Goal: Information Seeking & Learning: Check status

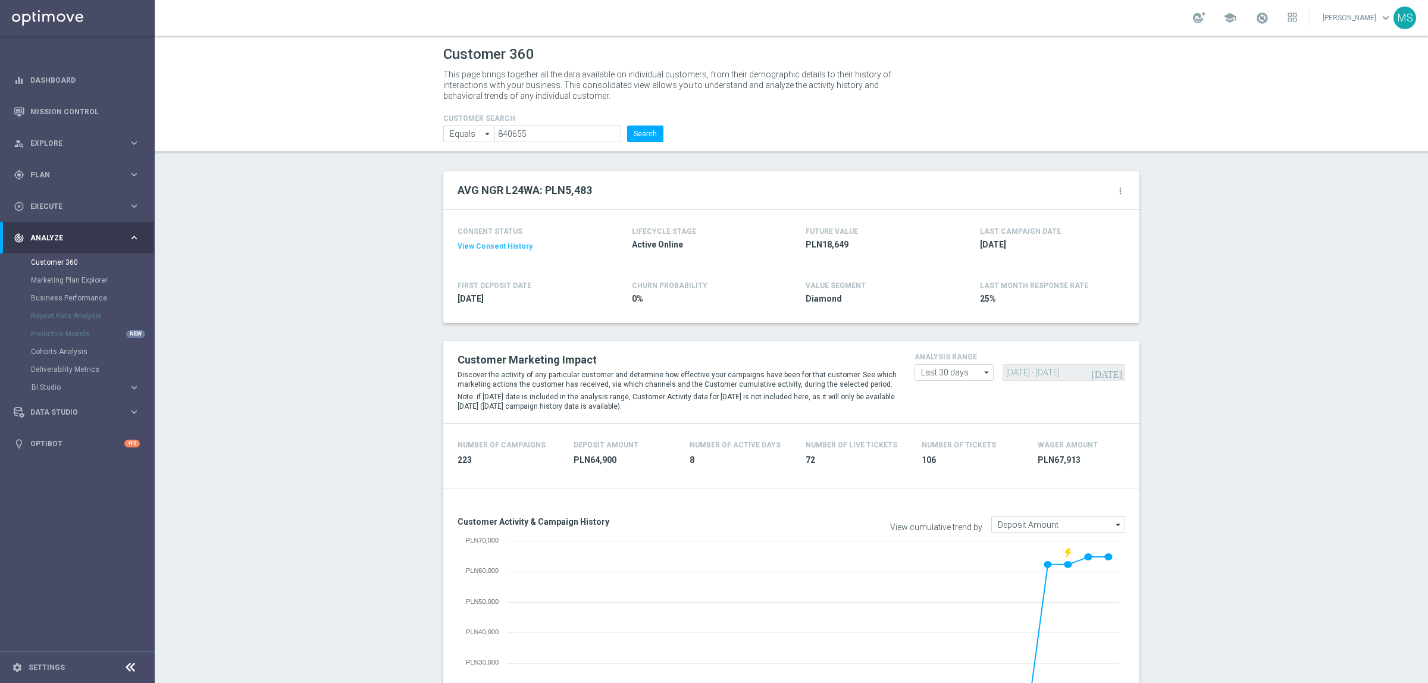
scroll to position [1380, 0]
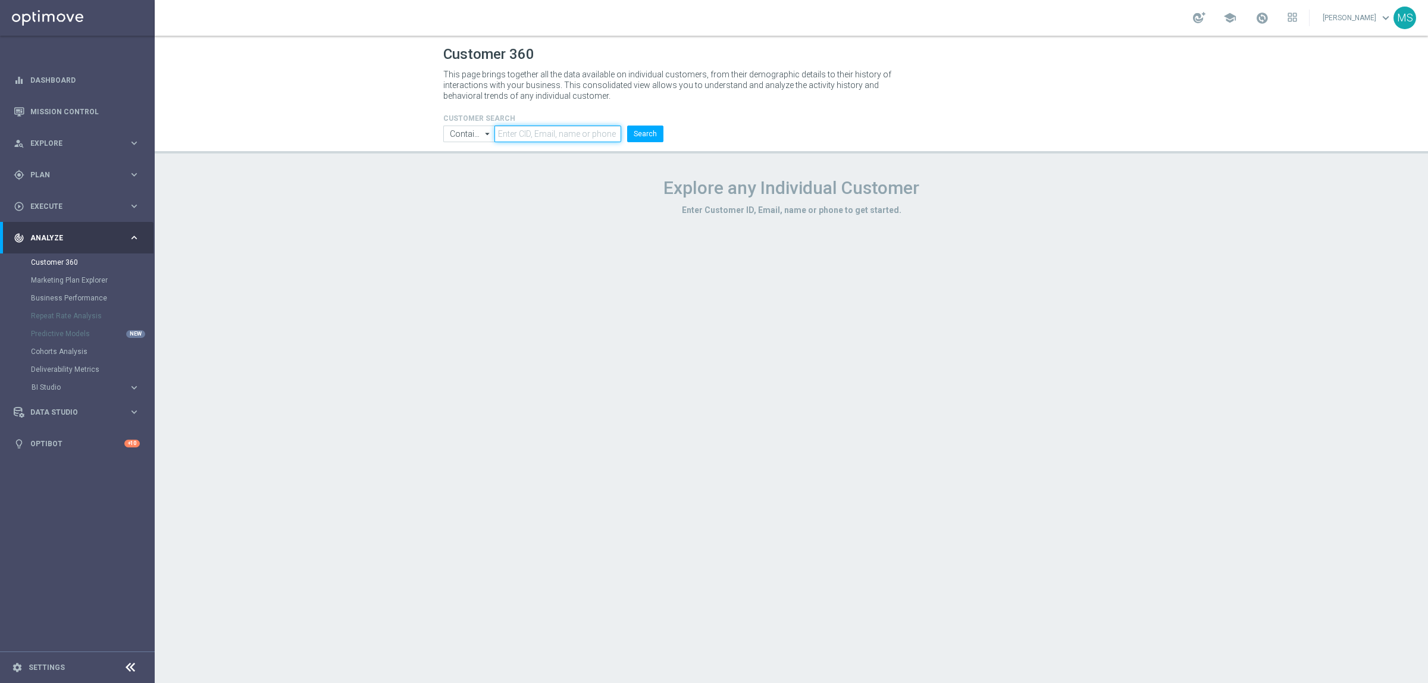
click at [564, 131] on input "text" at bounding box center [558, 134] width 127 height 17
paste input "840655"
type input "840655"
click at [455, 142] on input "Contains" at bounding box center [468, 134] width 51 height 17
click at [470, 171] on div "Equals" at bounding box center [470, 169] width 23 height 11
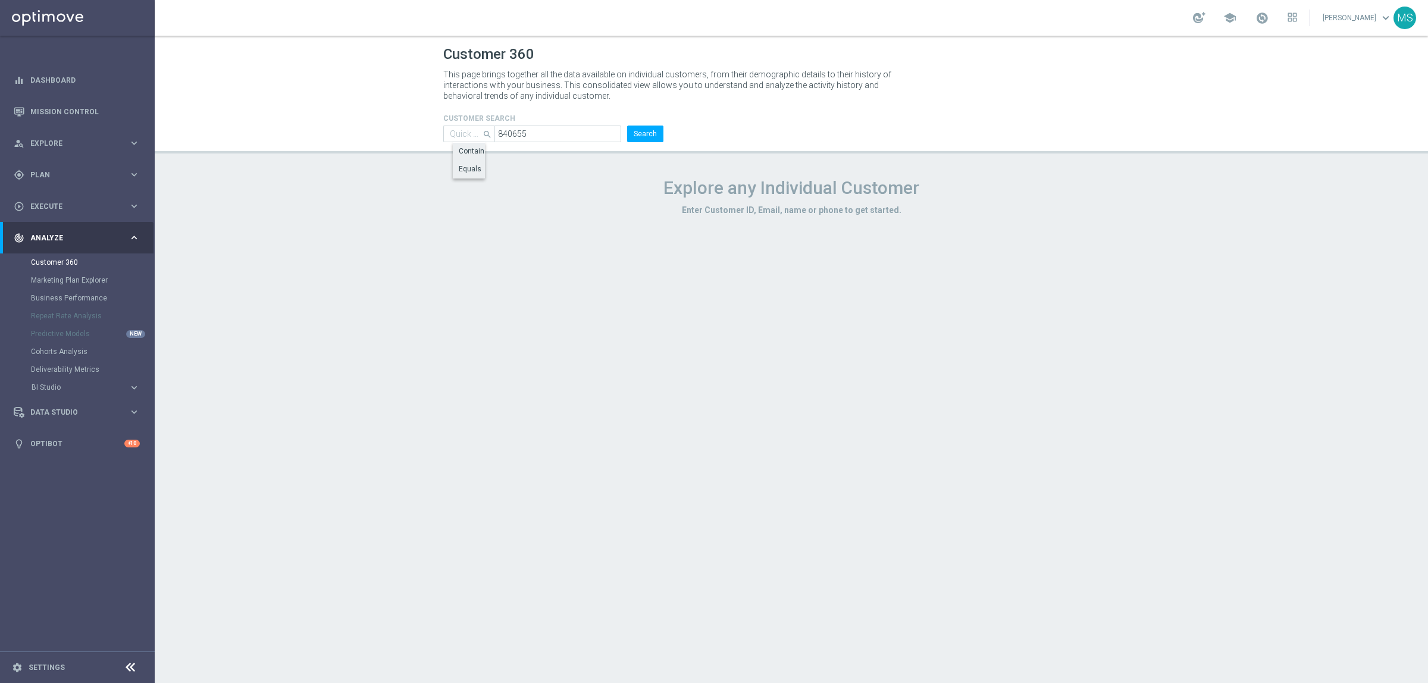
type input "Equals"
click at [653, 127] on button "Search" at bounding box center [645, 134] width 36 height 17
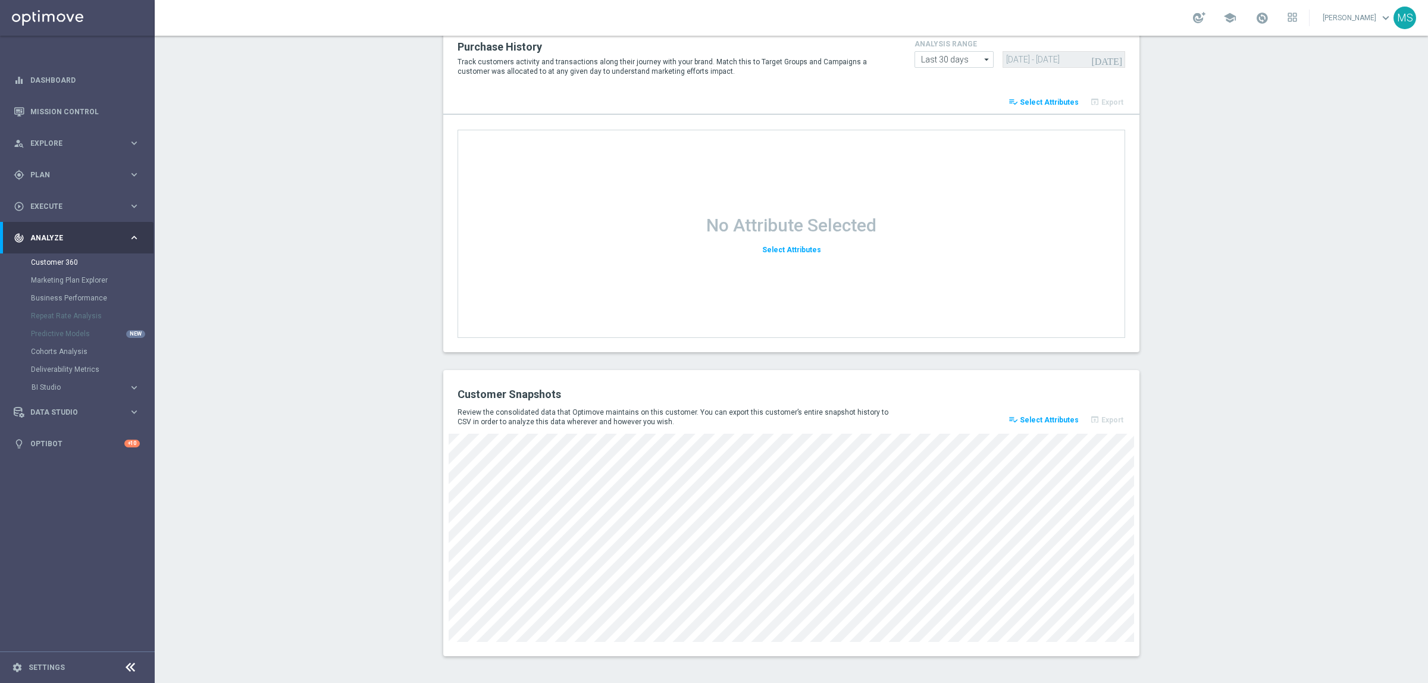
scroll to position [1382, 0]
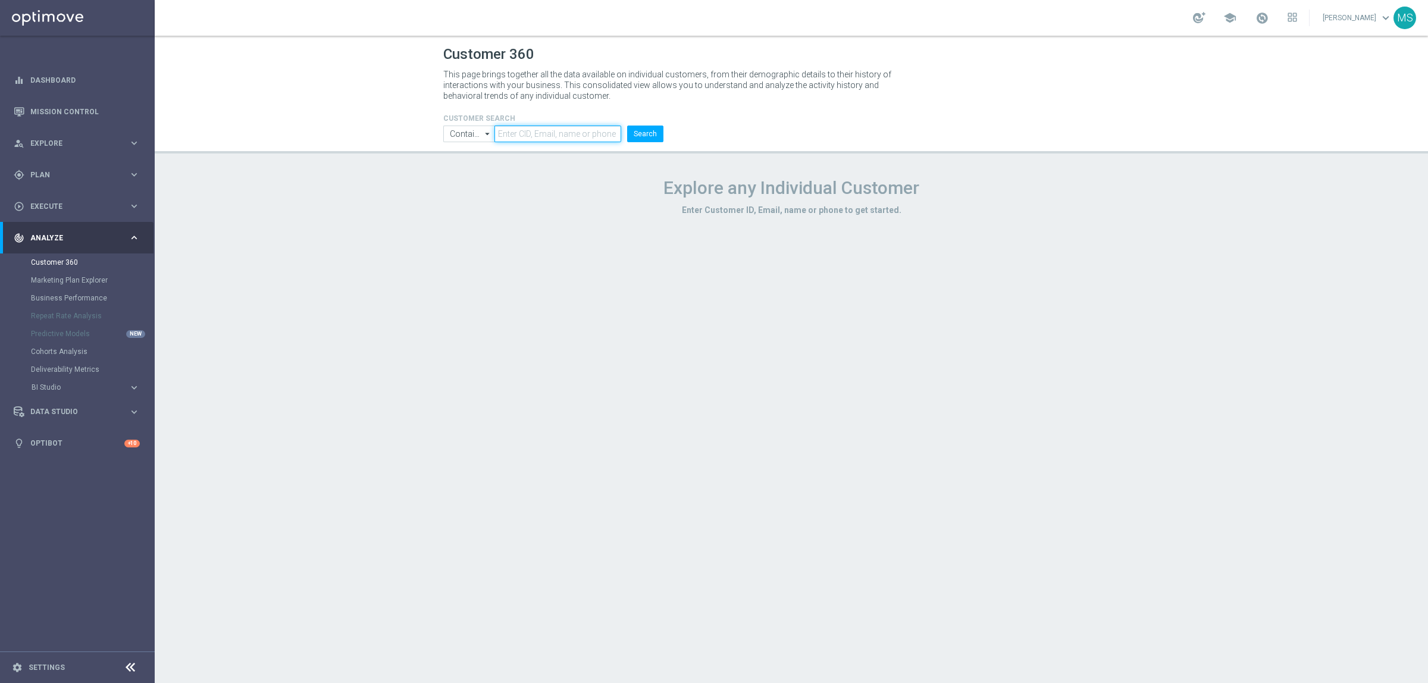
click at [548, 129] on input "text" at bounding box center [558, 134] width 127 height 17
paste input "1383642"
type input "1383642"
click at [474, 132] on input "Contains" at bounding box center [468, 134] width 51 height 17
click at [479, 168] on div "Equals" at bounding box center [470, 169] width 23 height 11
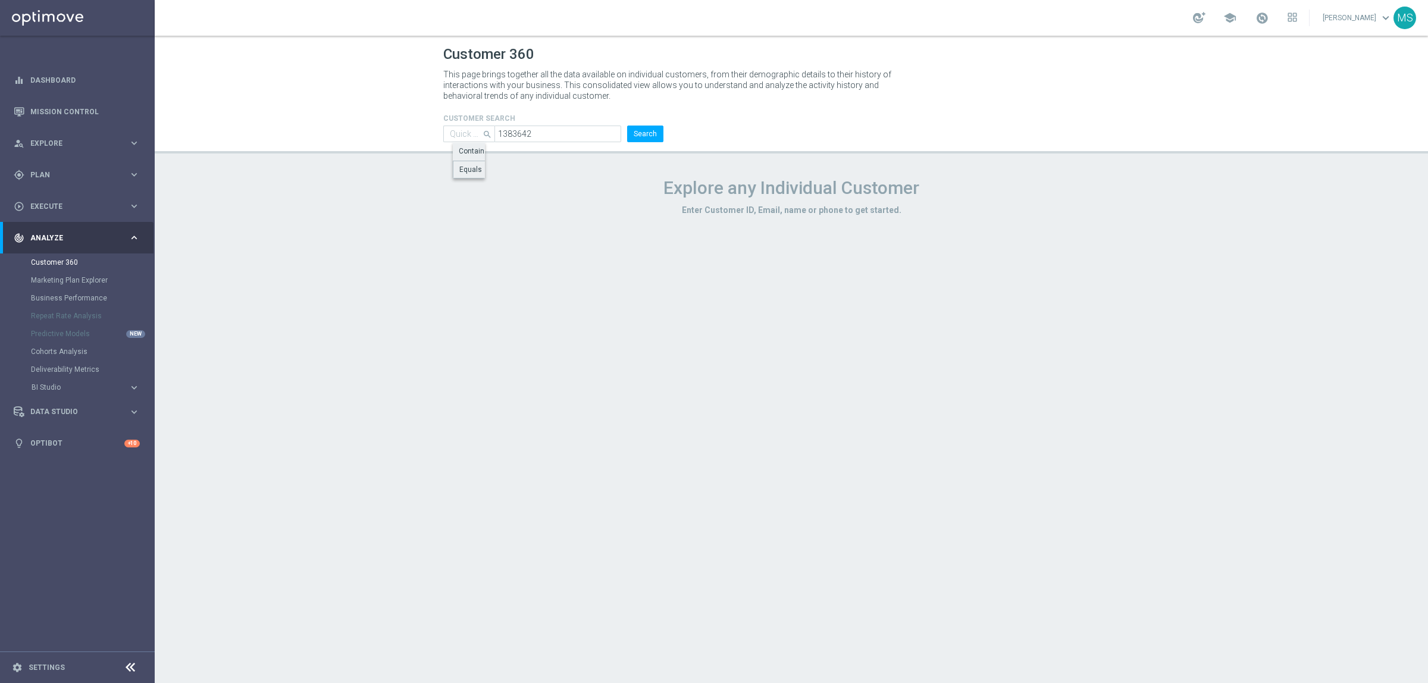
type input "Equals"
click at [656, 135] on button "Search" at bounding box center [645, 134] width 36 height 17
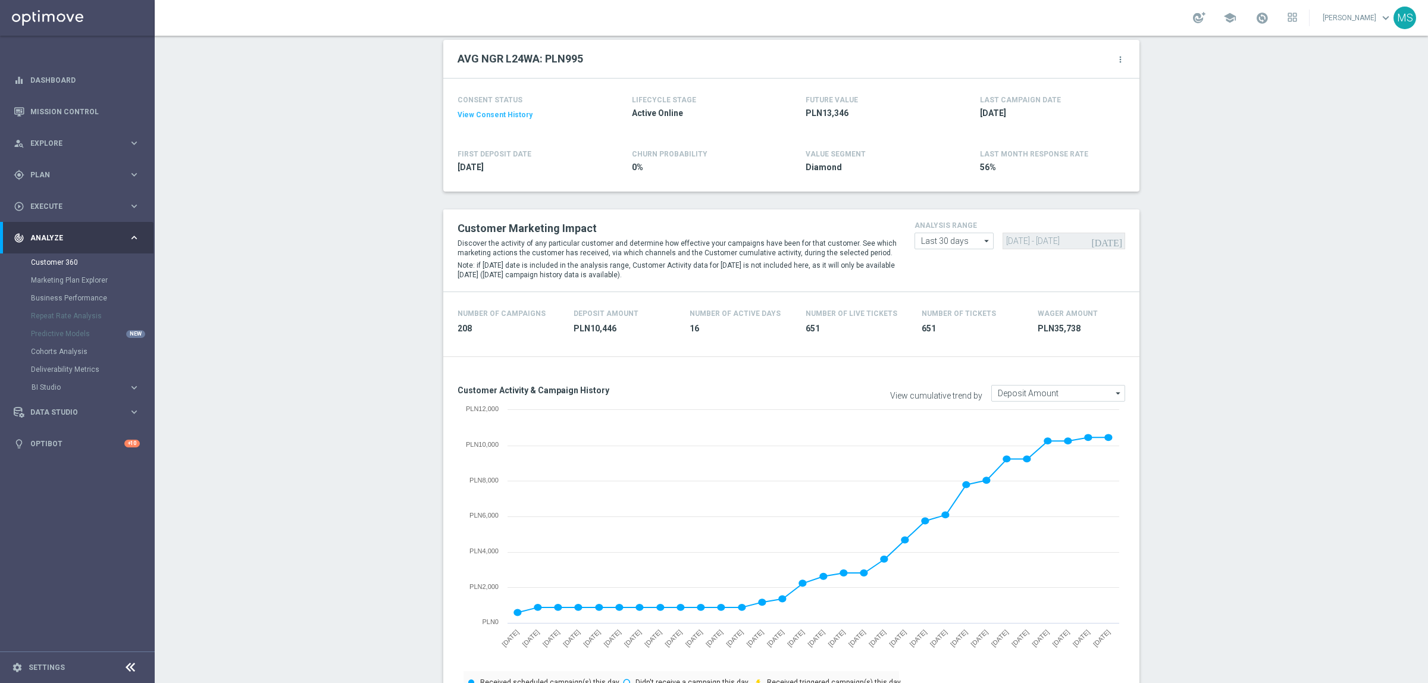
scroll to position [298, 0]
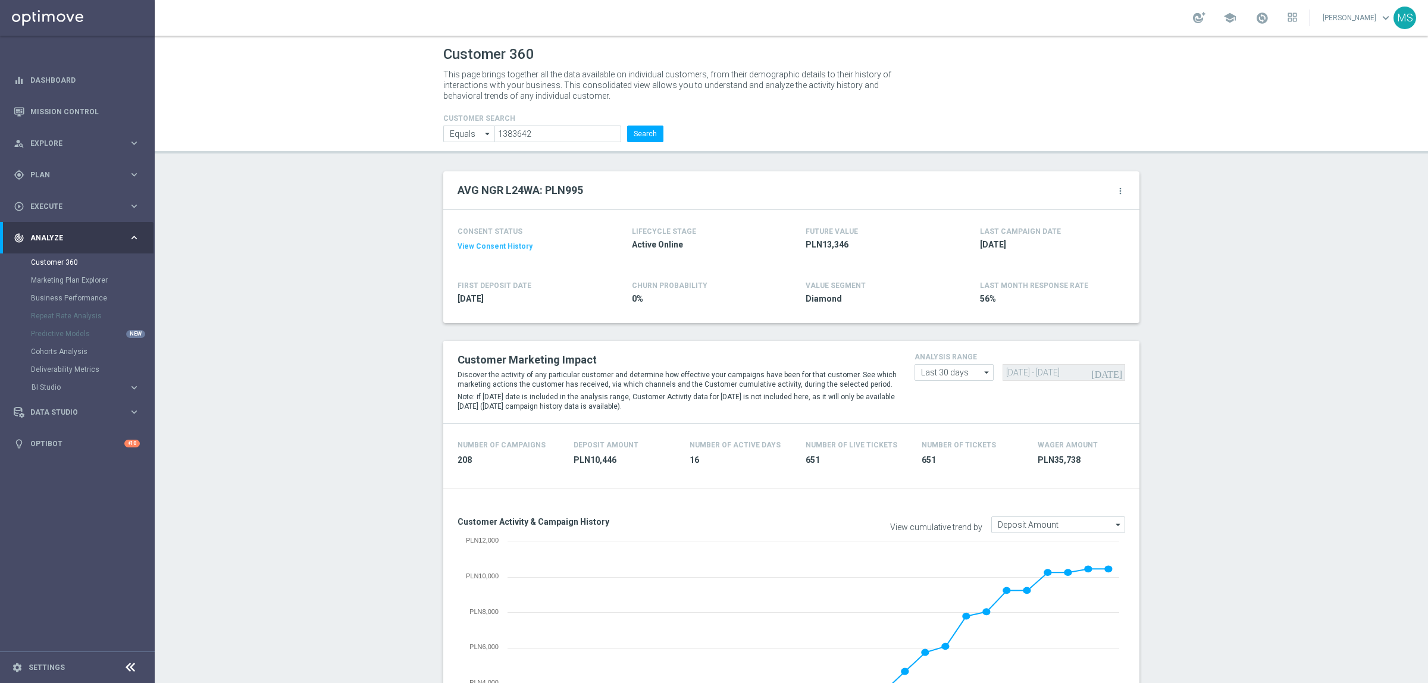
click at [641, 122] on h4 "CUSTOMER SEARCH" at bounding box center [553, 118] width 220 height 8
click at [637, 147] on header "Customer 360 This page brings together all the data available on individual cus…" at bounding box center [792, 95] width 1274 height 118
click at [634, 140] on button "Search" at bounding box center [645, 134] width 36 height 17
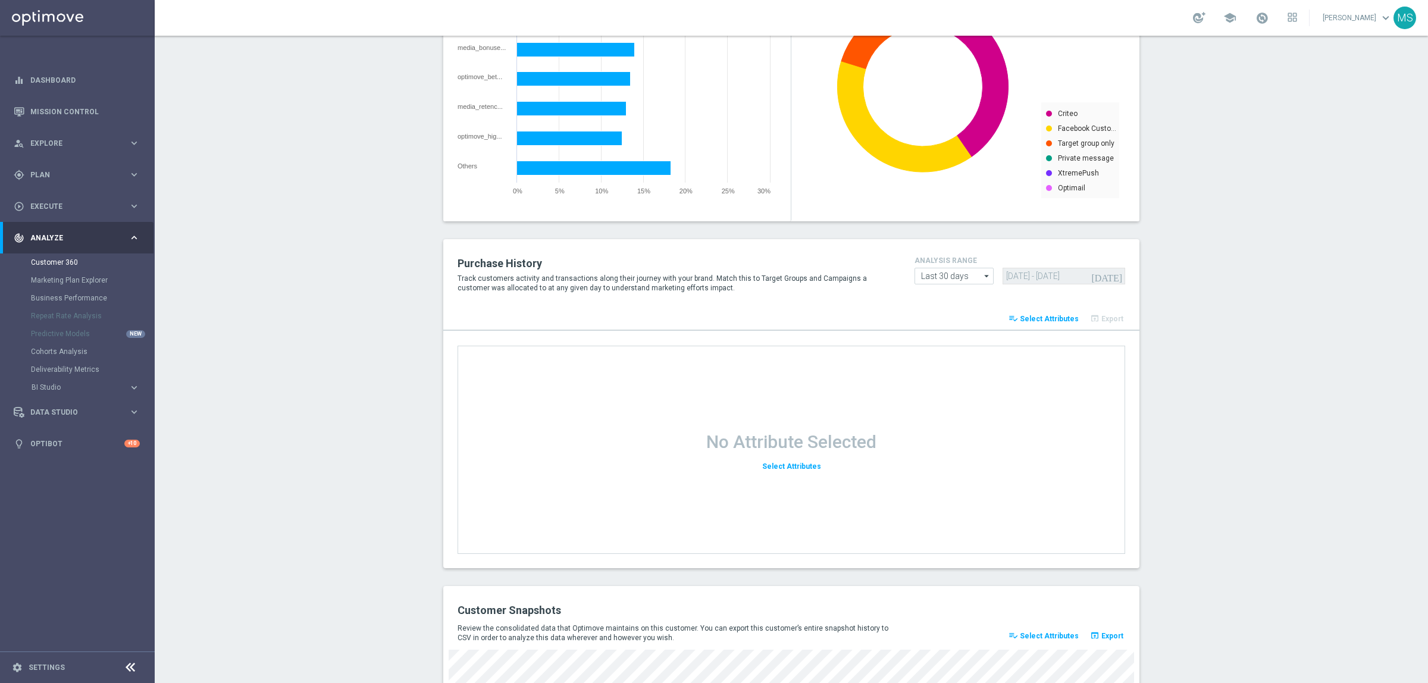
scroll to position [1382, 0]
